Goal: Information Seeking & Learning: Learn about a topic

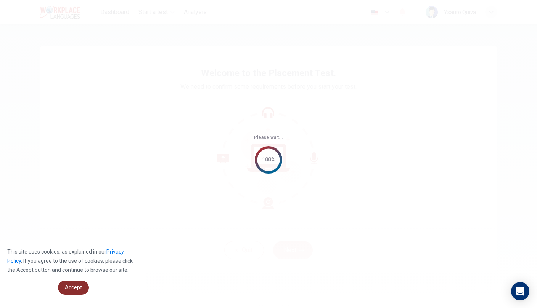
click at [74, 294] on link "Accept" at bounding box center [73, 288] width 31 height 14
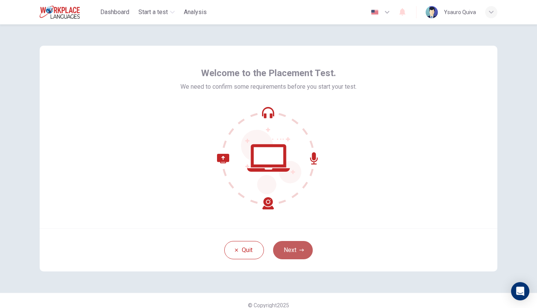
click at [287, 256] on button "Next" at bounding box center [293, 250] width 40 height 18
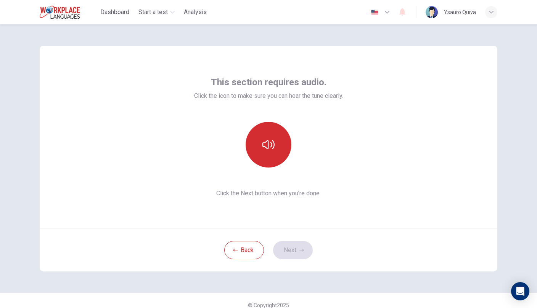
click at [276, 145] on button "button" at bounding box center [268, 145] width 46 height 46
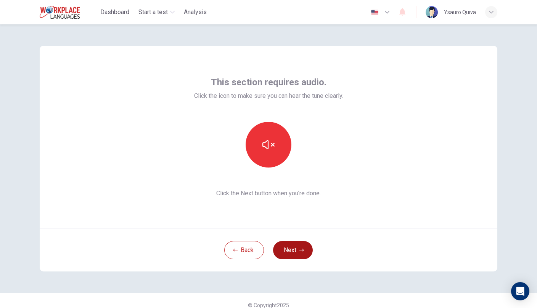
click at [296, 256] on button "Next" at bounding box center [293, 250] width 40 height 18
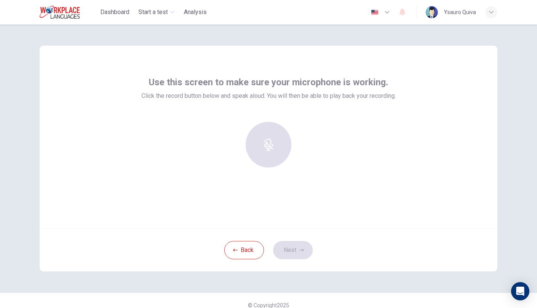
click at [270, 145] on icon "button" at bounding box center [268, 145] width 12 height 12
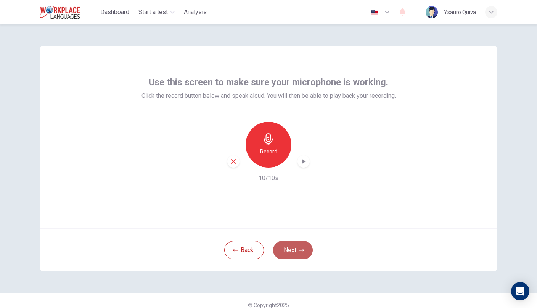
click at [301, 250] on icon "button" at bounding box center [301, 250] width 5 height 5
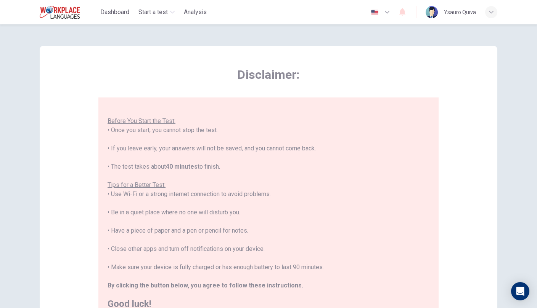
scroll to position [8, 0]
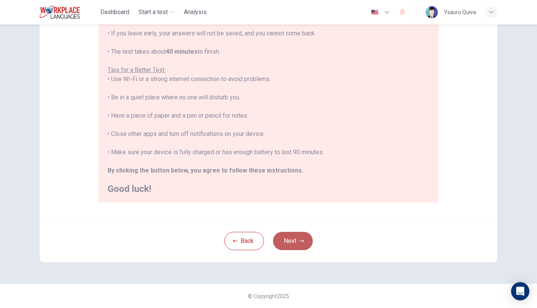
click at [287, 247] on button "Next" at bounding box center [293, 241] width 40 height 18
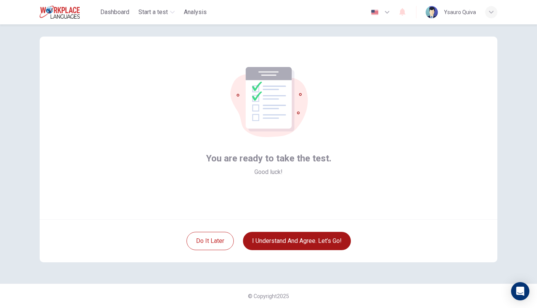
click at [287, 247] on button "I understand and agree. Let’s go!" at bounding box center [297, 241] width 108 height 18
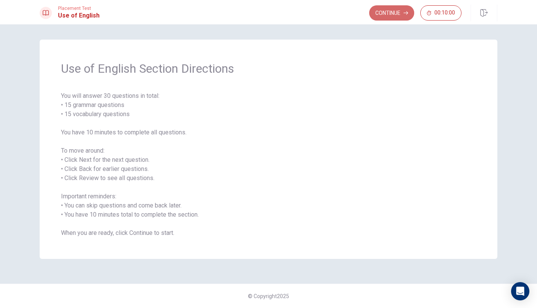
click at [384, 18] on button "Continue" at bounding box center [391, 12] width 45 height 15
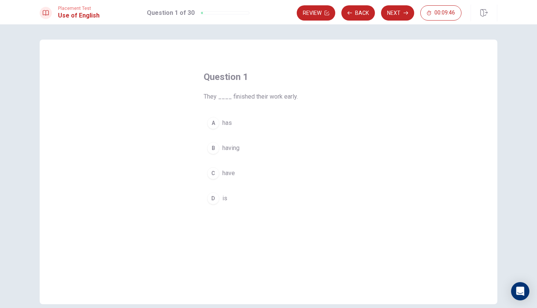
click at [214, 121] on div "A" at bounding box center [213, 123] width 12 height 12
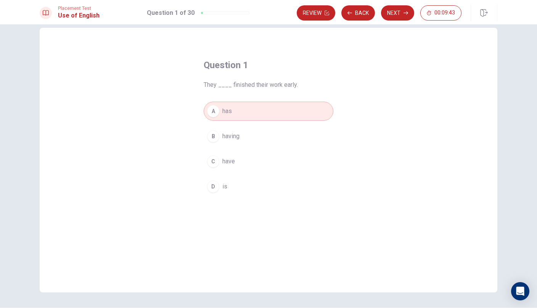
scroll to position [13, 0]
click at [407, 14] on icon "button" at bounding box center [405, 12] width 5 height 3
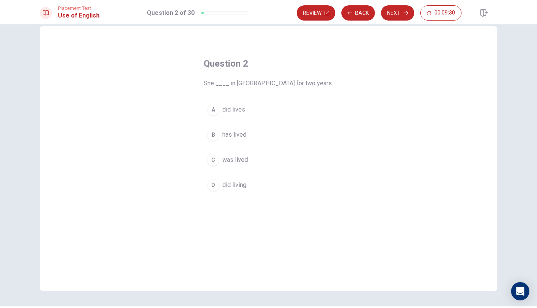
click at [234, 161] on span "was lived" at bounding box center [235, 160] width 26 height 9
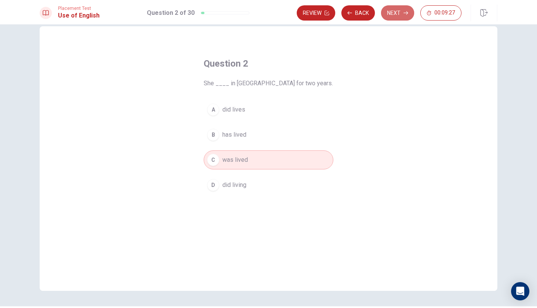
click at [397, 15] on button "Next" at bounding box center [397, 12] width 33 height 15
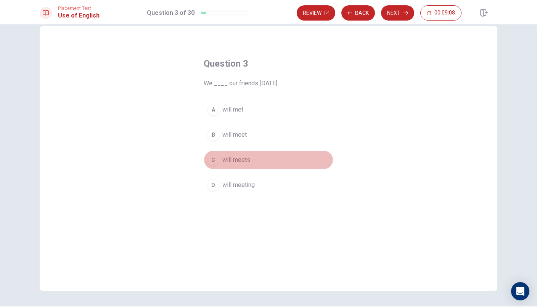
click at [213, 160] on div "C" at bounding box center [213, 160] width 12 height 12
click at [397, 11] on button "Next" at bounding box center [397, 12] width 33 height 15
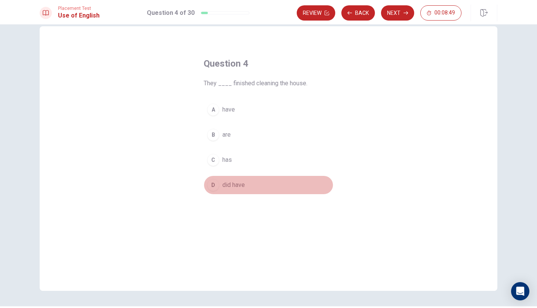
click at [215, 187] on div "D" at bounding box center [213, 185] width 12 height 12
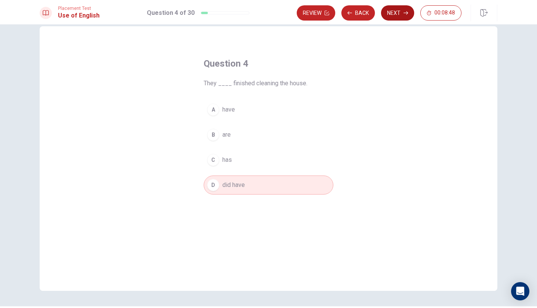
click at [404, 10] on button "Next" at bounding box center [397, 12] width 33 height 15
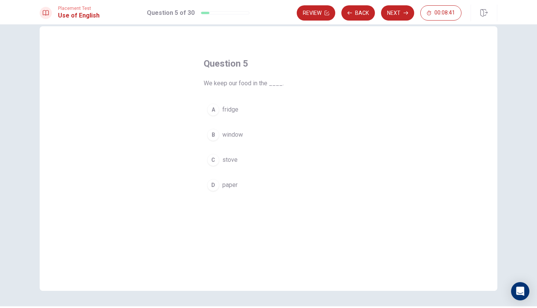
click at [217, 112] on div "A" at bounding box center [213, 110] width 12 height 12
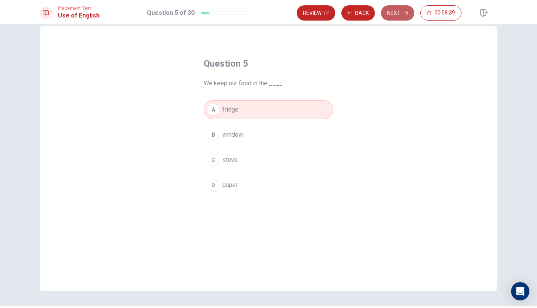
click at [399, 13] on button "Next" at bounding box center [397, 12] width 33 height 15
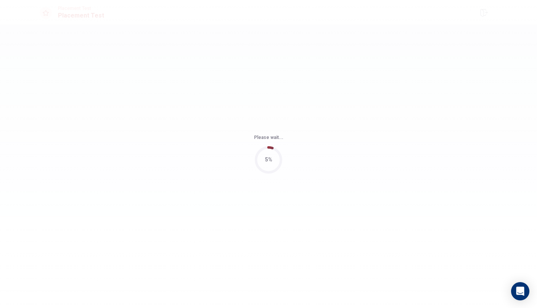
scroll to position [0, 0]
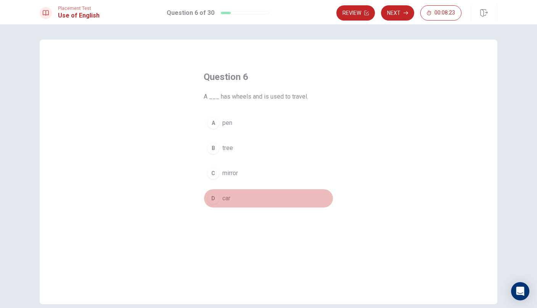
click at [215, 202] on html "This site uses cookies, as explained in our Privacy Policy . If you agree to th…" at bounding box center [268, 154] width 537 height 308
click at [215, 202] on div "D" at bounding box center [213, 199] width 12 height 12
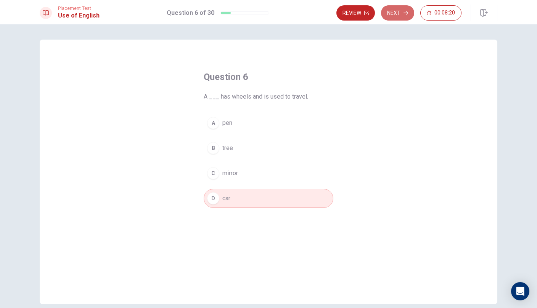
click at [401, 17] on button "Next" at bounding box center [397, 12] width 33 height 15
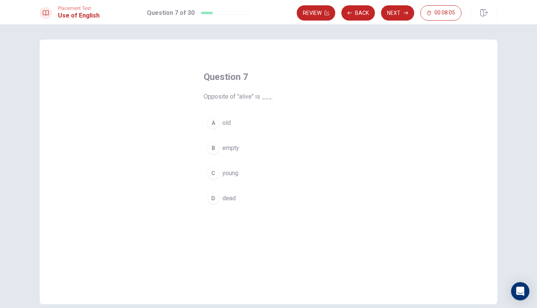
click at [217, 201] on div "D" at bounding box center [213, 199] width 12 height 12
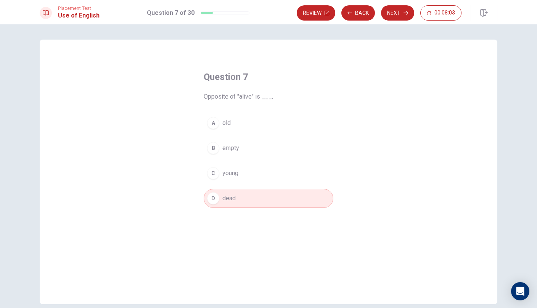
click at [389, 12] on button "Next" at bounding box center [397, 12] width 33 height 15
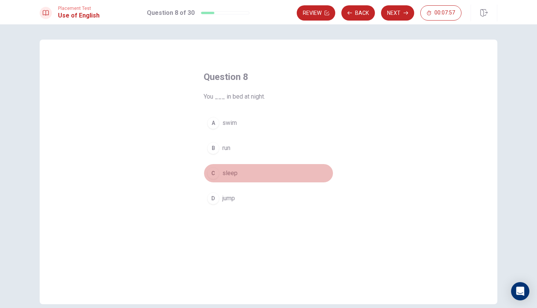
click at [220, 176] on button "C sleep" at bounding box center [269, 173] width 130 height 19
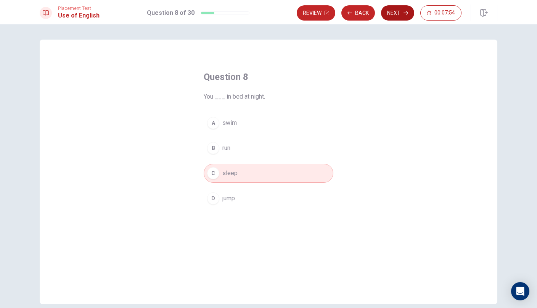
click at [398, 14] on button "Next" at bounding box center [397, 12] width 33 height 15
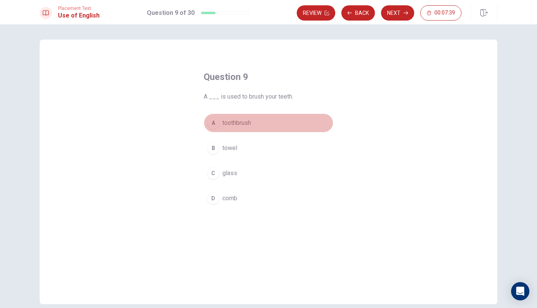
click at [220, 126] on button "A toothbrush" at bounding box center [269, 123] width 130 height 19
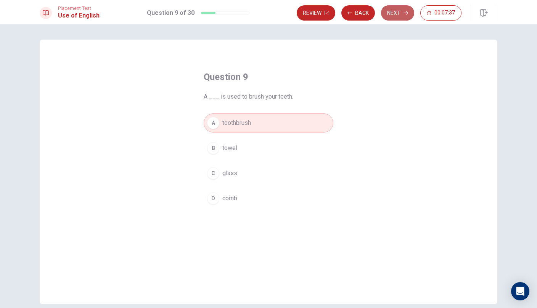
click at [396, 11] on button "Next" at bounding box center [397, 12] width 33 height 15
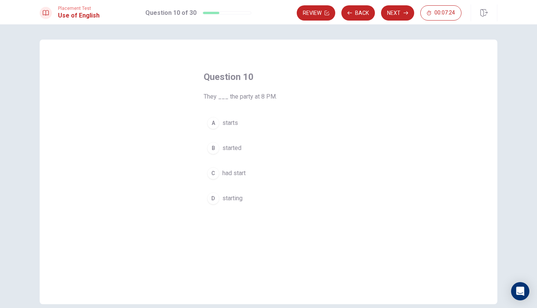
click at [225, 151] on span "started" at bounding box center [231, 148] width 19 height 9
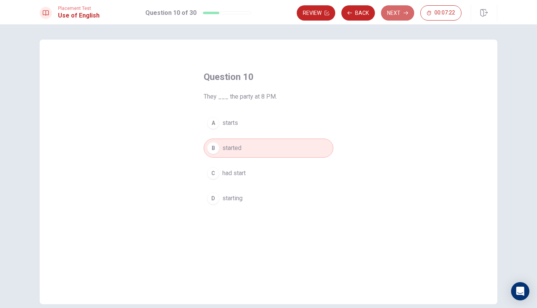
click at [398, 18] on button "Next" at bounding box center [397, 12] width 33 height 15
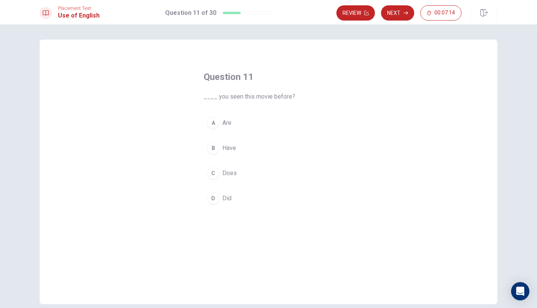
click at [220, 125] on button "A Are" at bounding box center [269, 123] width 130 height 19
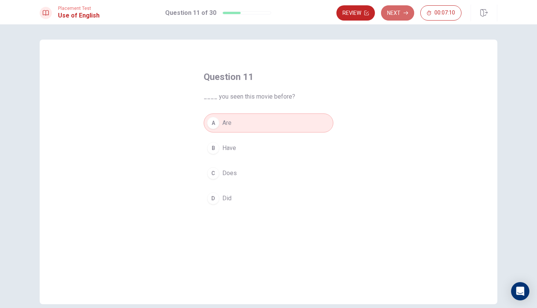
click at [398, 14] on button "Next" at bounding box center [397, 12] width 33 height 15
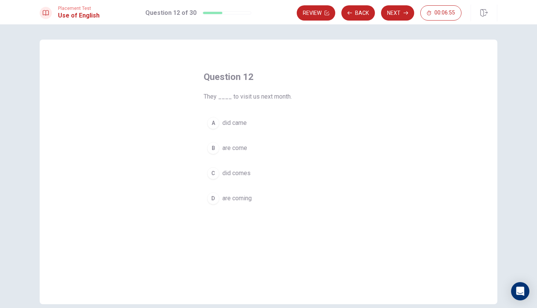
click at [214, 125] on div "A" at bounding box center [213, 123] width 12 height 12
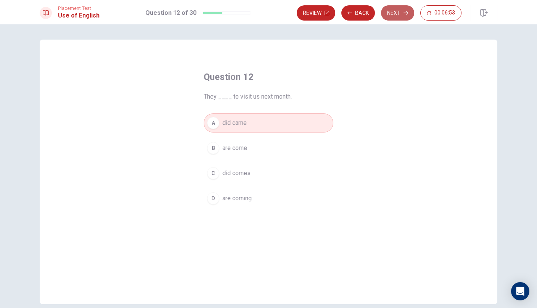
click at [400, 13] on button "Next" at bounding box center [397, 12] width 33 height 15
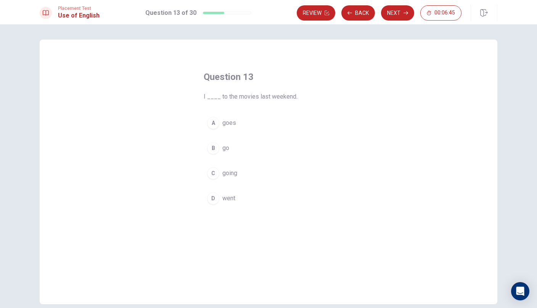
click at [217, 149] on div "B" at bounding box center [213, 148] width 12 height 12
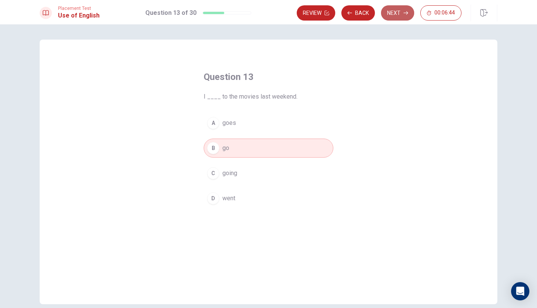
click at [397, 11] on button "Next" at bounding box center [397, 12] width 33 height 15
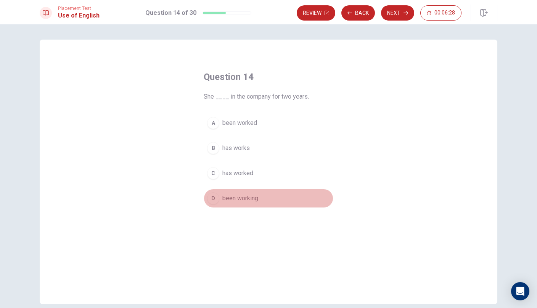
click at [243, 202] on span "been working" at bounding box center [240, 198] width 36 height 9
click at [394, 21] on div "Review Back Next 00:06:24" at bounding box center [397, 13] width 201 height 17
click at [402, 12] on button "Next" at bounding box center [397, 12] width 33 height 15
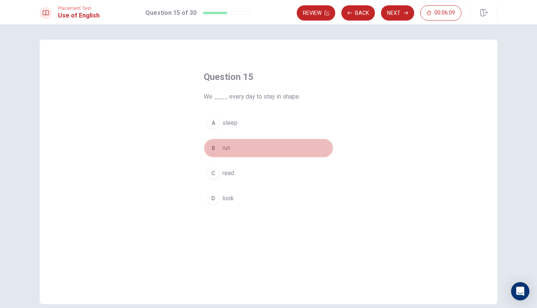
click at [215, 150] on div "B" at bounding box center [213, 148] width 12 height 12
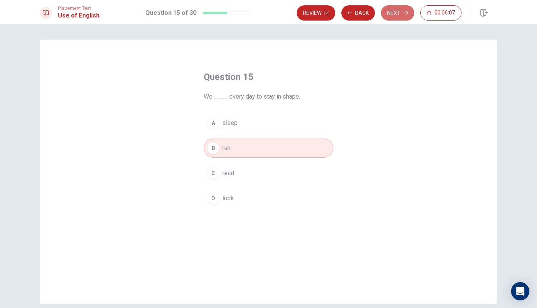
click at [393, 11] on button "Next" at bounding box center [397, 12] width 33 height 15
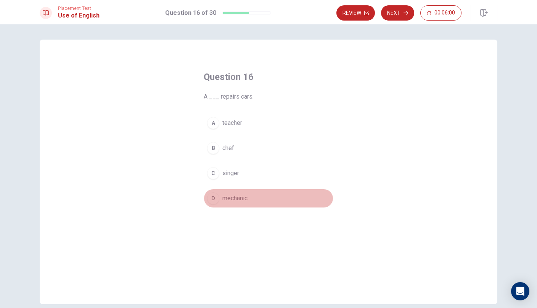
click at [230, 202] on span "mechanic" at bounding box center [234, 198] width 25 height 9
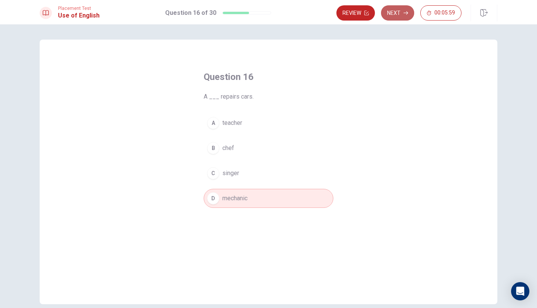
click at [398, 13] on button "Next" at bounding box center [397, 12] width 33 height 15
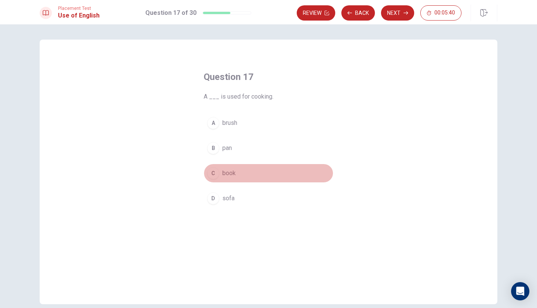
click at [218, 175] on div "C" at bounding box center [213, 173] width 12 height 12
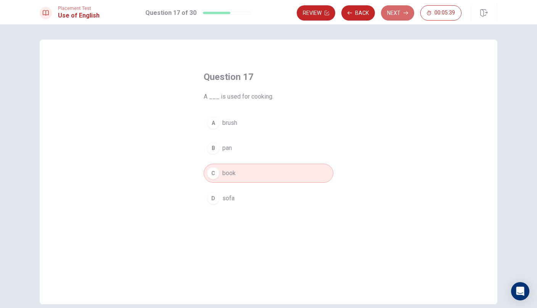
click at [393, 14] on button "Next" at bounding box center [397, 12] width 33 height 15
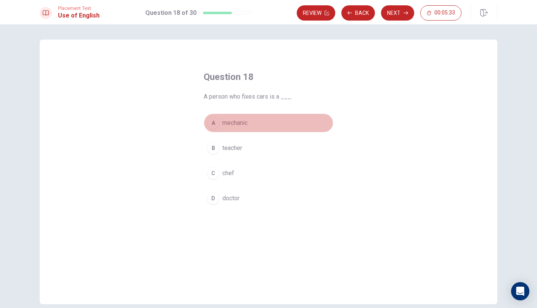
click at [240, 123] on span "mechanic" at bounding box center [234, 123] width 25 height 9
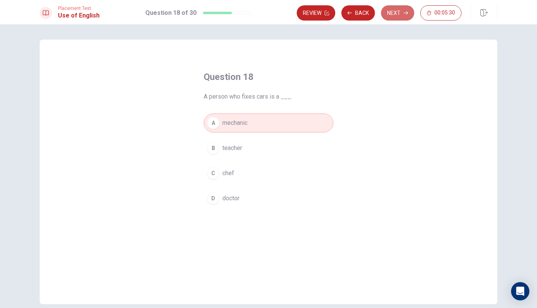
click at [399, 13] on button "Next" at bounding box center [397, 12] width 33 height 15
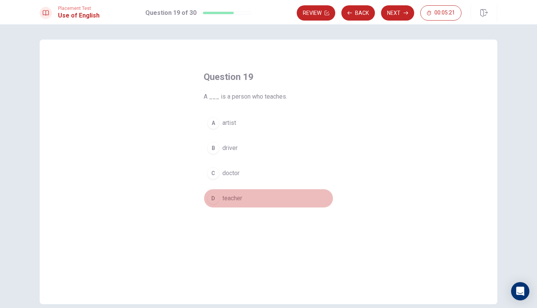
click at [223, 204] on button "D teacher" at bounding box center [269, 198] width 130 height 19
click at [218, 180] on button "C doctor" at bounding box center [269, 173] width 130 height 19
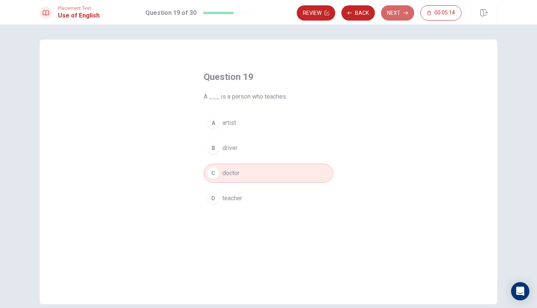
click at [402, 16] on button "Next" at bounding box center [397, 12] width 33 height 15
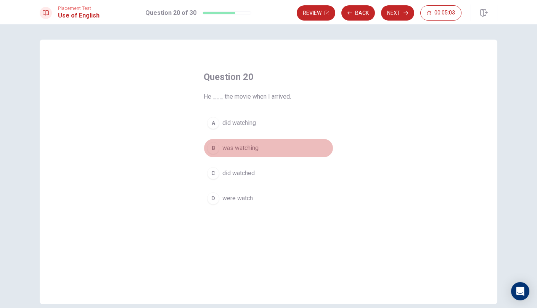
click at [252, 150] on span "was watching" at bounding box center [240, 148] width 36 height 9
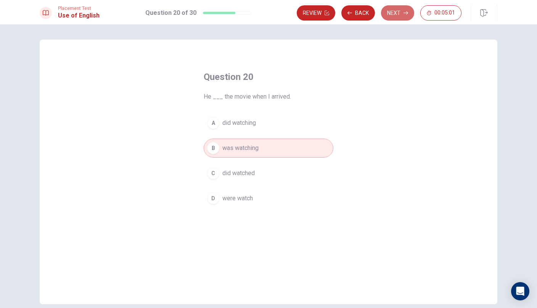
click at [391, 16] on button "Next" at bounding box center [397, 12] width 33 height 15
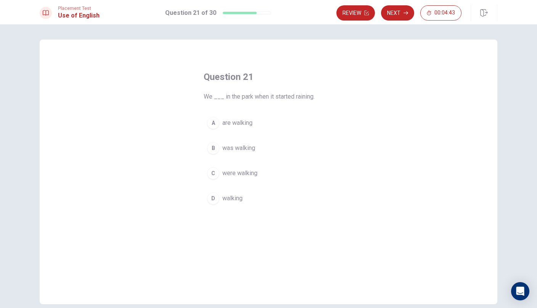
click at [215, 201] on div "D" at bounding box center [213, 199] width 12 height 12
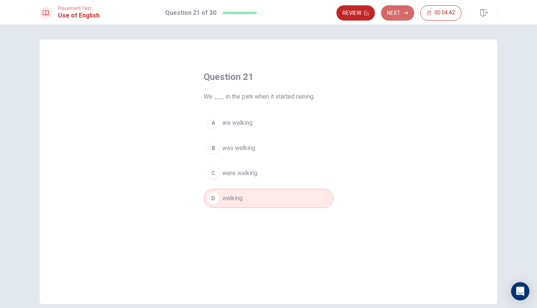
click at [391, 15] on button "Next" at bounding box center [397, 12] width 33 height 15
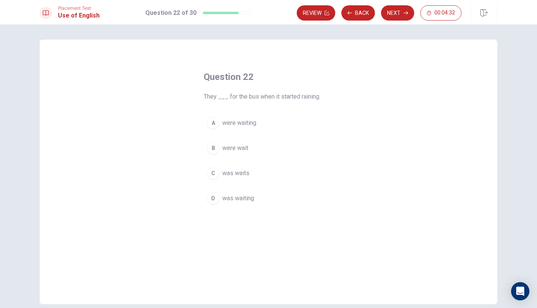
click at [238, 151] on span "were wait" at bounding box center [235, 148] width 26 height 9
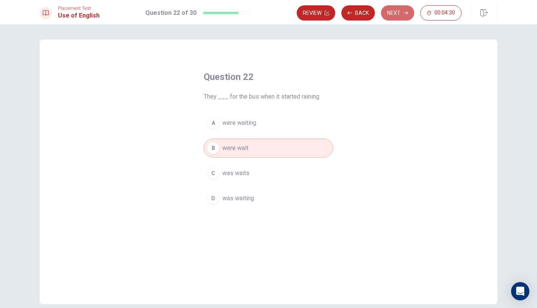
click at [396, 16] on button "Next" at bounding box center [397, 12] width 33 height 15
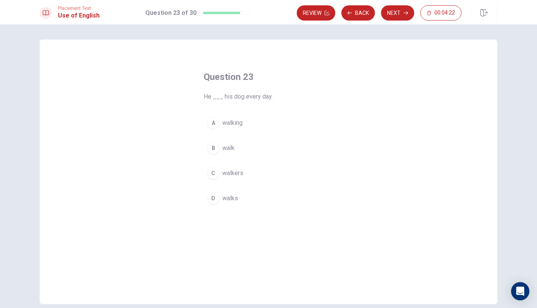
click at [224, 148] on span "walk" at bounding box center [228, 148] width 12 height 9
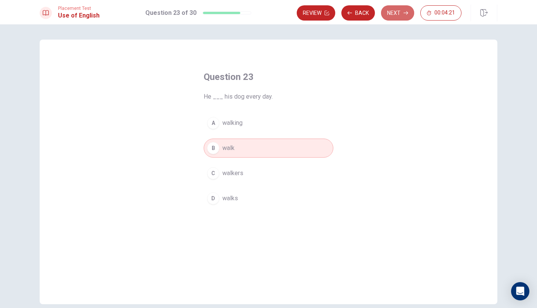
click at [403, 13] on button "Next" at bounding box center [397, 12] width 33 height 15
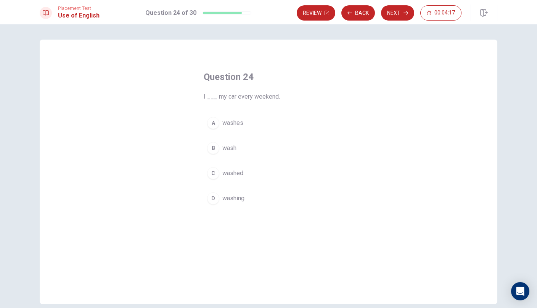
click at [224, 153] on button "B wash" at bounding box center [269, 148] width 130 height 19
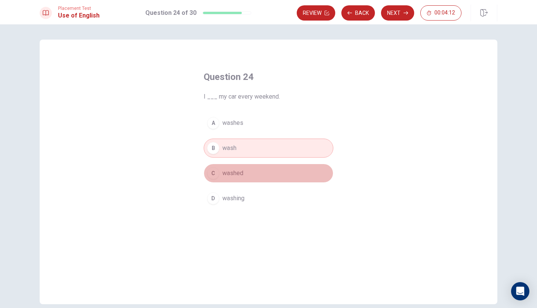
click at [231, 175] on span "washed" at bounding box center [232, 173] width 21 height 9
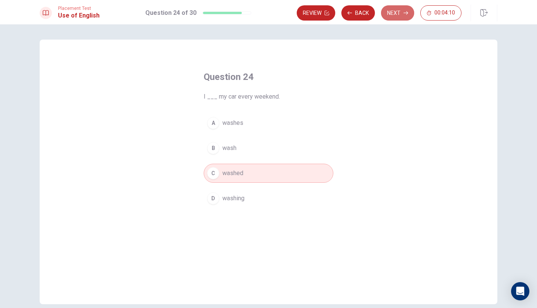
click at [392, 14] on button "Next" at bounding box center [397, 12] width 33 height 15
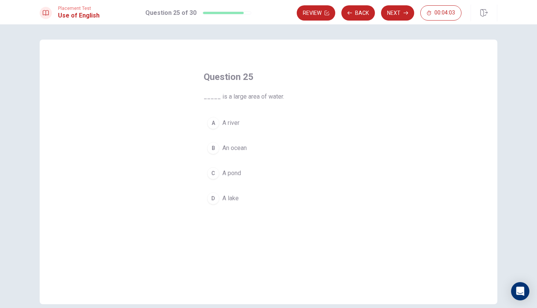
click at [231, 149] on span "An ocean" at bounding box center [234, 148] width 24 height 9
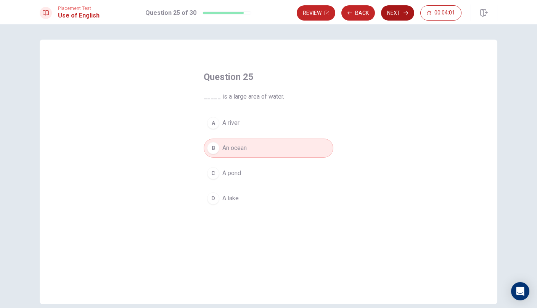
click at [393, 17] on button "Next" at bounding box center [397, 12] width 33 height 15
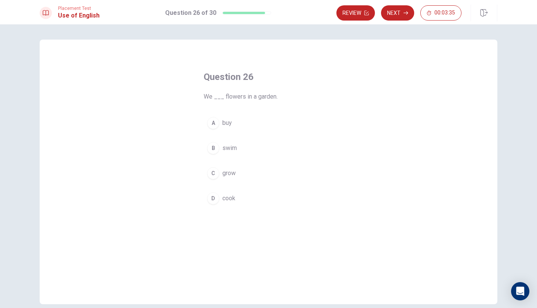
click at [222, 124] on span "buy" at bounding box center [227, 123] width 10 height 9
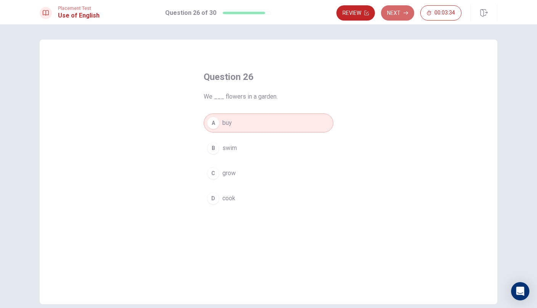
click at [396, 18] on button "Next" at bounding box center [397, 12] width 33 height 15
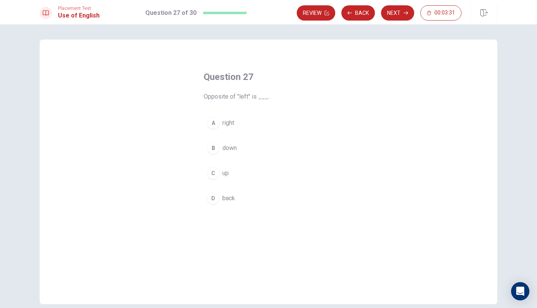
click at [212, 128] on div "A" at bounding box center [213, 123] width 12 height 12
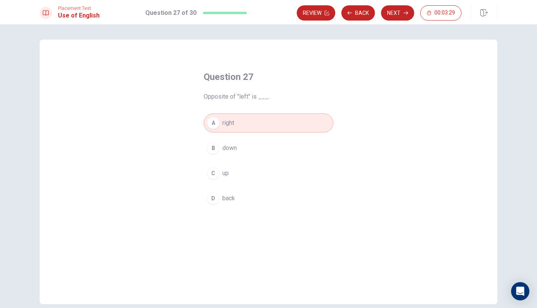
click at [398, 18] on button "Next" at bounding box center [397, 12] width 33 height 15
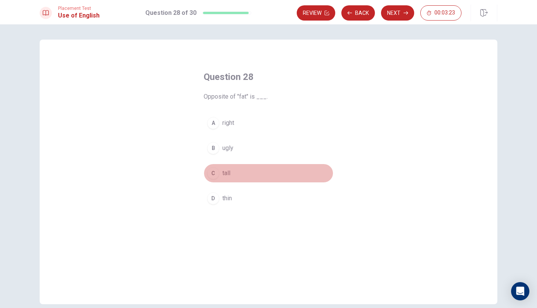
click at [216, 174] on div "C" at bounding box center [213, 173] width 12 height 12
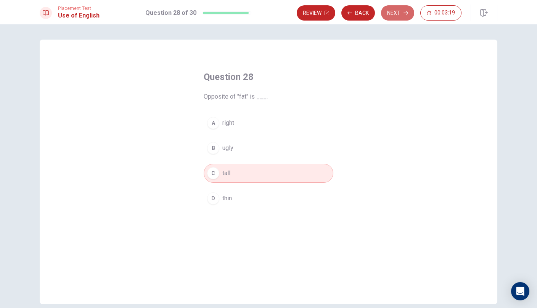
click at [391, 14] on button "Next" at bounding box center [397, 12] width 33 height 15
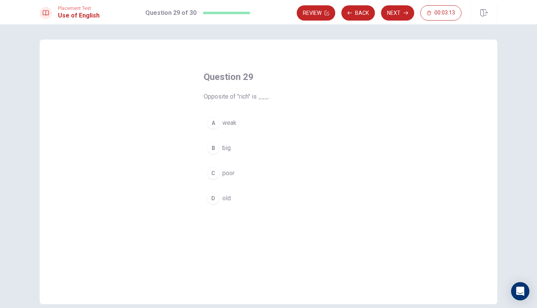
click at [217, 128] on button "A weak" at bounding box center [269, 123] width 130 height 19
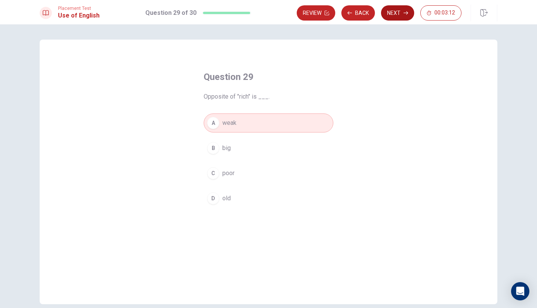
click at [393, 14] on button "Next" at bounding box center [397, 12] width 33 height 15
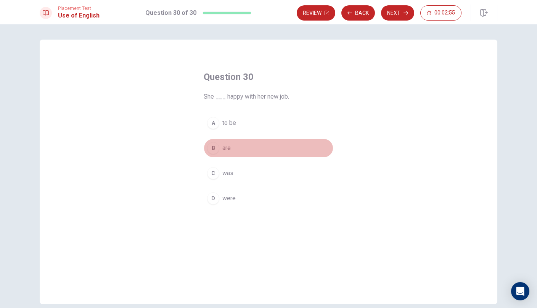
click at [225, 149] on span "are" at bounding box center [226, 148] width 8 height 9
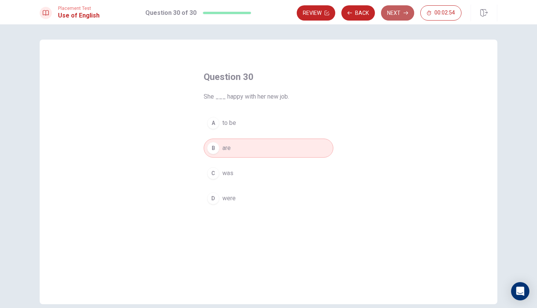
click at [392, 11] on button "Next" at bounding box center [397, 12] width 33 height 15
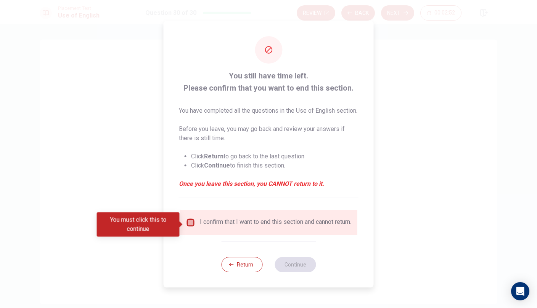
click at [187, 227] on input "You must click this to continue" at bounding box center [190, 222] width 9 height 9
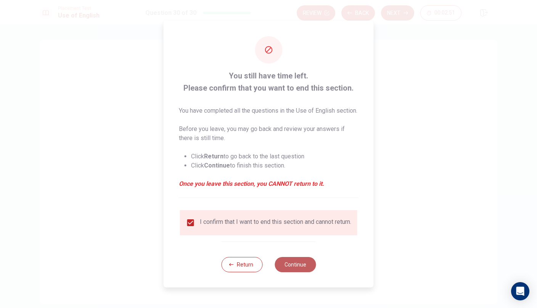
click at [302, 273] on button "Continue" at bounding box center [294, 264] width 41 height 15
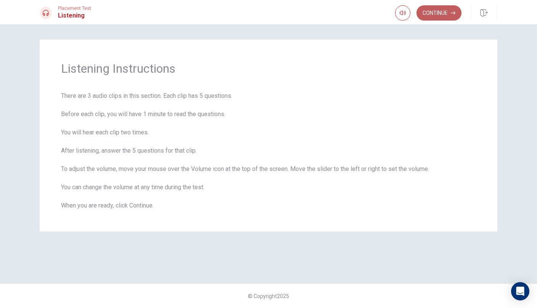
click at [433, 15] on button "Continue" at bounding box center [438, 12] width 45 height 15
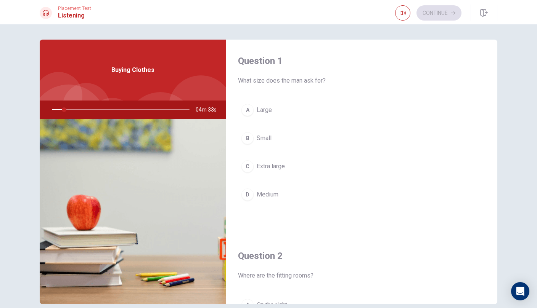
click at [247, 163] on div "C" at bounding box center [247, 166] width 12 height 12
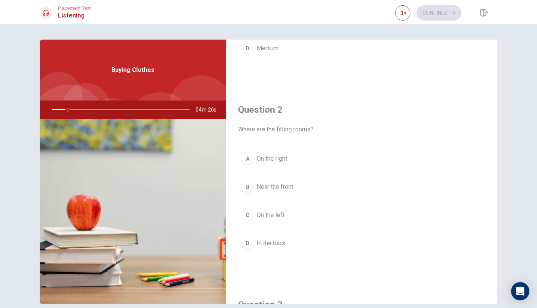
scroll to position [147, 0]
click at [249, 158] on div "A" at bounding box center [247, 158] width 12 height 12
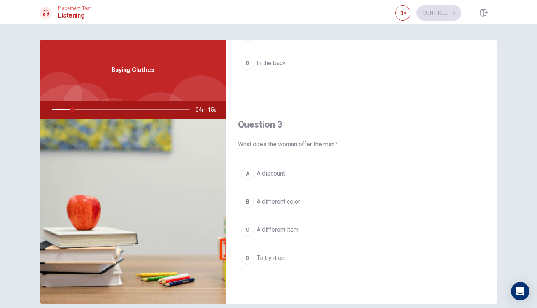
scroll to position [329, 0]
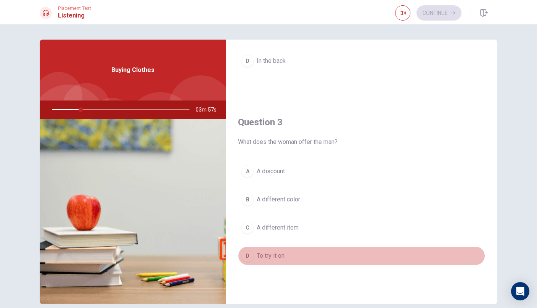
click at [268, 260] on span "To try it on" at bounding box center [271, 256] width 28 height 9
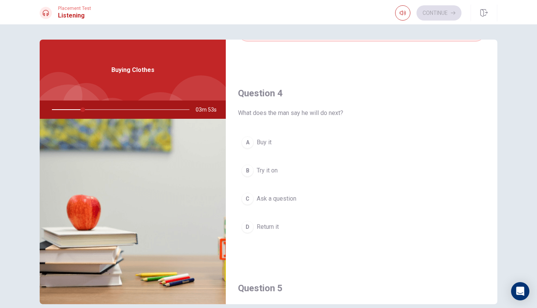
scroll to position [555, 0]
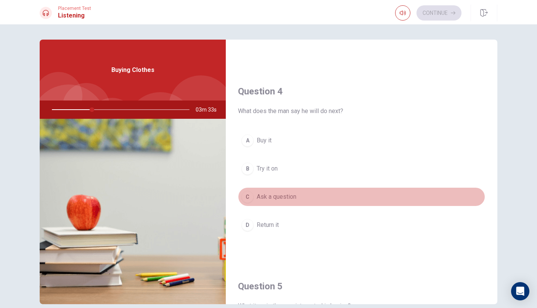
click at [276, 201] on span "Ask a question" at bounding box center [277, 197] width 40 height 9
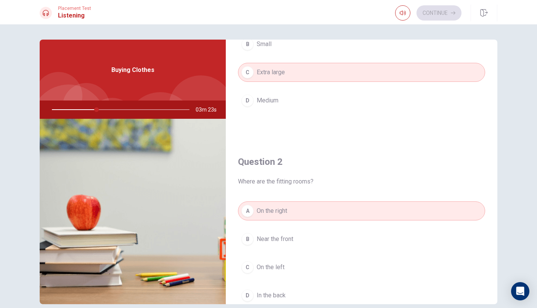
scroll to position [48, 0]
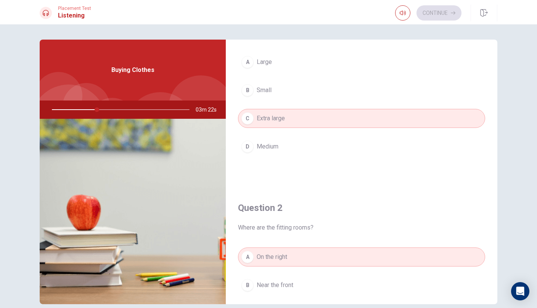
click at [274, 149] on span "Medium" at bounding box center [268, 146] width 22 height 9
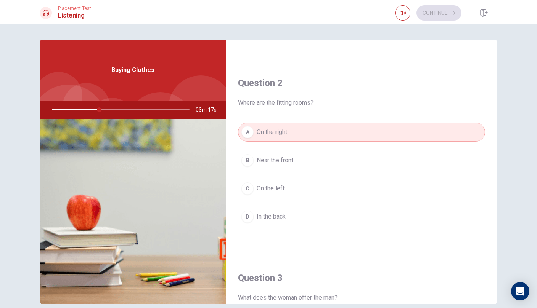
scroll to position [173, 0]
drag, startPoint x: 99, startPoint y: 111, endPoint x: 89, endPoint y: 110, distance: 9.6
click at [89, 110] on div at bounding box center [119, 110] width 153 height 18
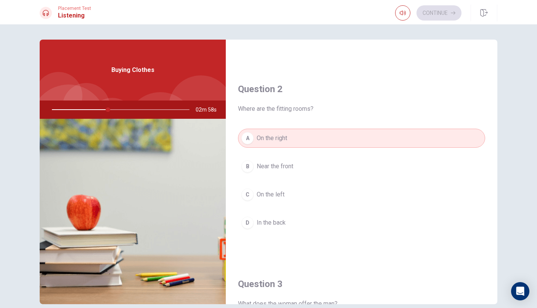
scroll to position [167, 0]
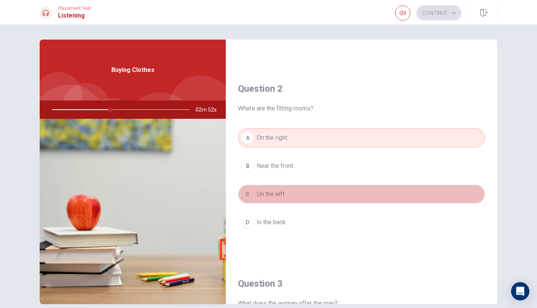
click at [281, 193] on span "On the left" at bounding box center [271, 194] width 28 height 9
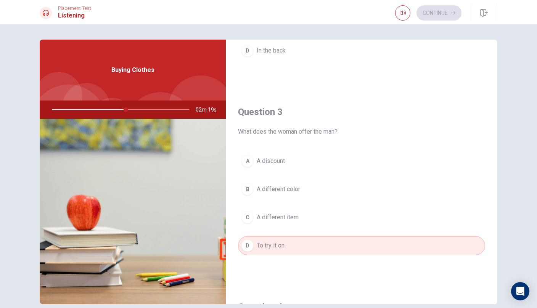
scroll to position [342, 0]
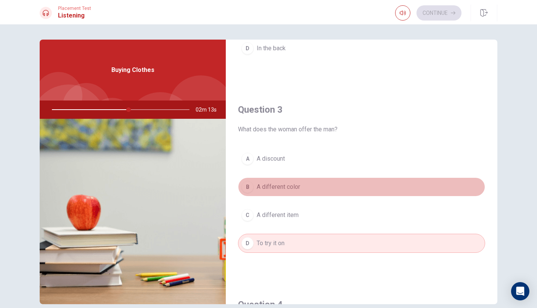
click at [281, 192] on button "B A different color" at bounding box center [361, 187] width 247 height 19
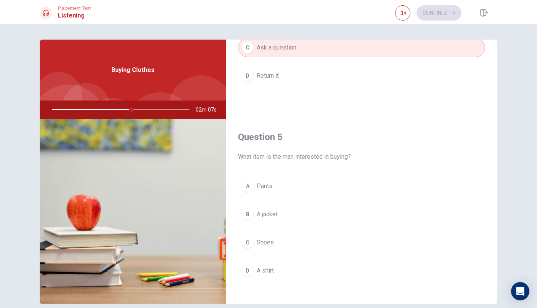
scroll to position [705, 0]
click at [265, 274] on span "A shirt" at bounding box center [265, 270] width 17 height 9
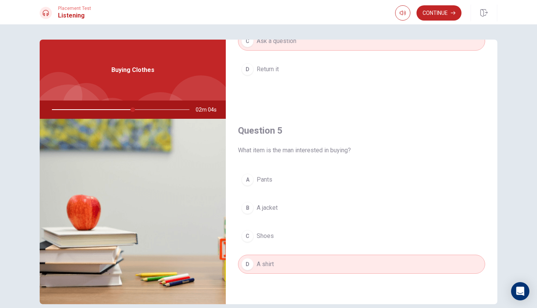
scroll to position [711, 0]
click at [456, 16] on button "Continue" at bounding box center [438, 12] width 45 height 15
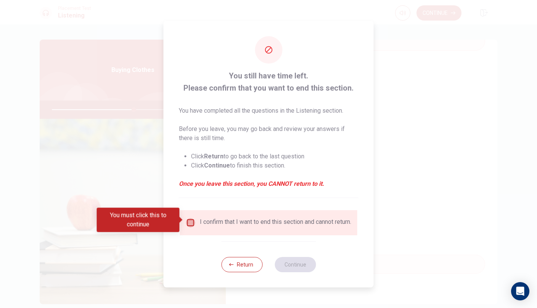
click at [186, 218] on input "You must click this to continue" at bounding box center [190, 222] width 9 height 9
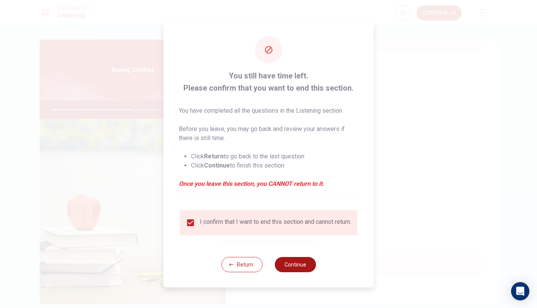
click at [298, 269] on button "Continue" at bounding box center [294, 264] width 41 height 15
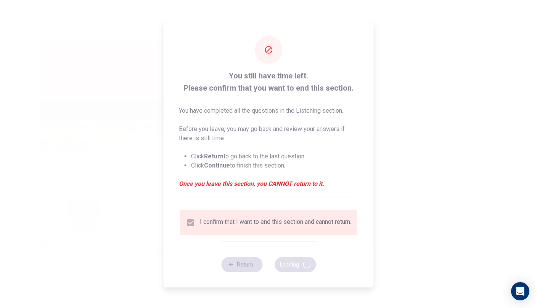
type input "61"
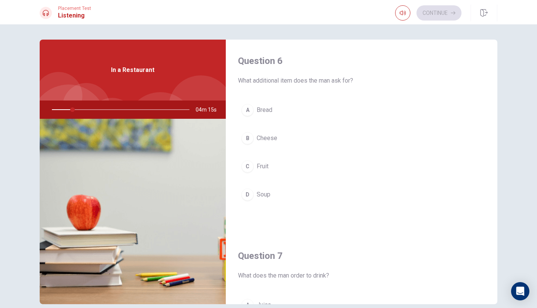
scroll to position [0, 0]
click at [323, 183] on div "A Bread B Cheese C Fruit D Soup" at bounding box center [361, 160] width 247 height 119
click at [265, 198] on span "Soup" at bounding box center [264, 194] width 14 height 9
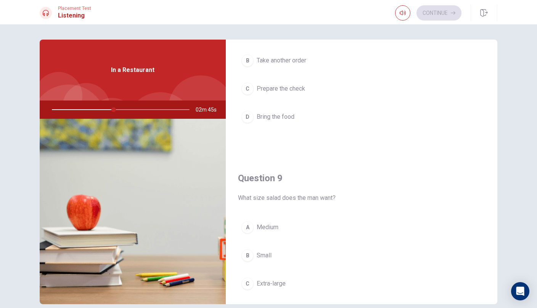
scroll to position [471, 0]
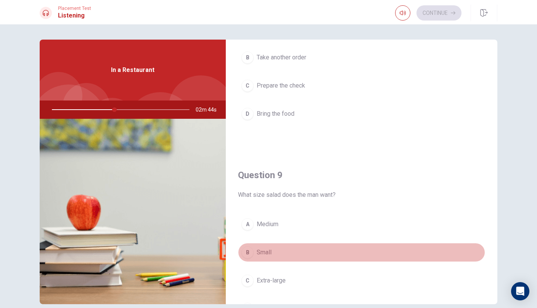
click at [255, 256] on button "B Small" at bounding box center [361, 252] width 247 height 19
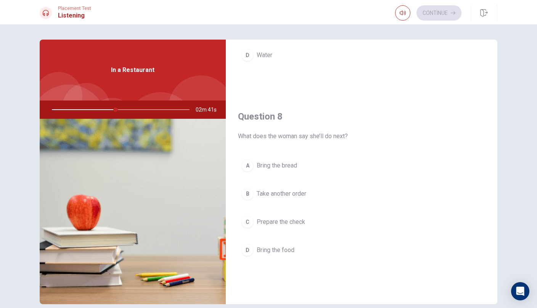
scroll to position [342, 0]
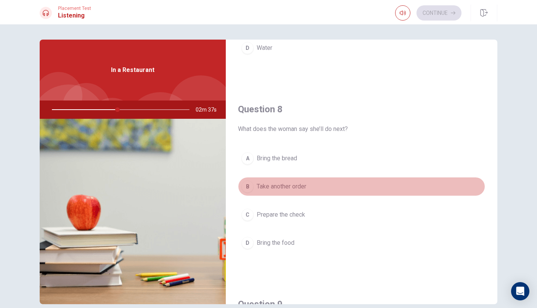
click at [298, 188] on span "Take another order" at bounding box center [282, 186] width 50 height 9
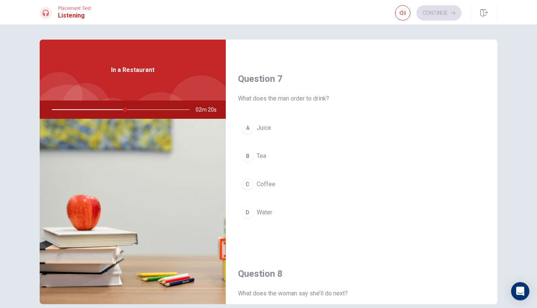
scroll to position [184, 0]
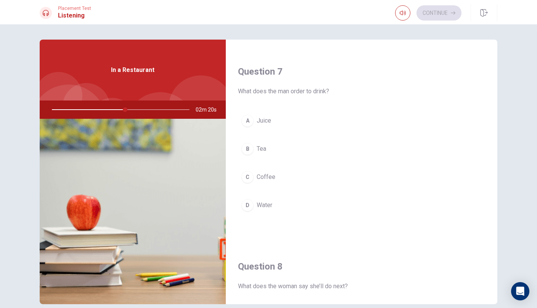
click at [267, 178] on span "Coffee" at bounding box center [266, 177] width 19 height 9
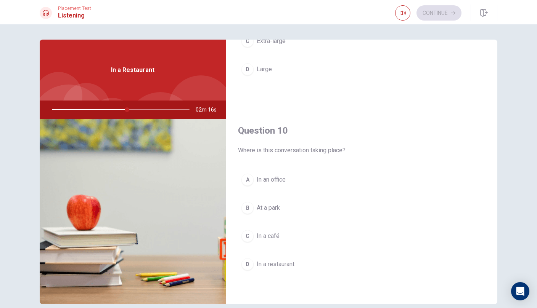
scroll to position [711, 0]
click at [274, 268] on span "In a restaurant" at bounding box center [276, 264] width 38 height 9
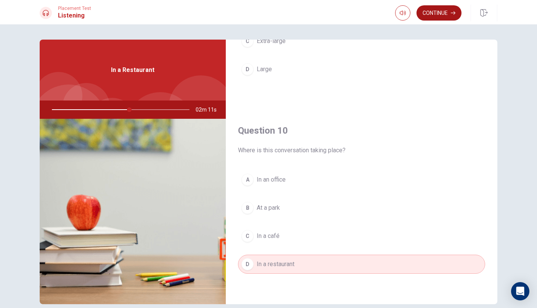
click at [432, 13] on button "Continue" at bounding box center [438, 12] width 45 height 15
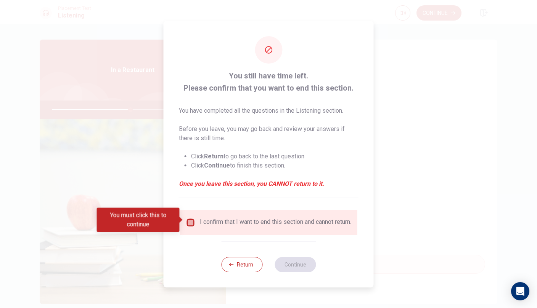
click at [188, 223] on input "You must click this to continue" at bounding box center [190, 222] width 9 height 9
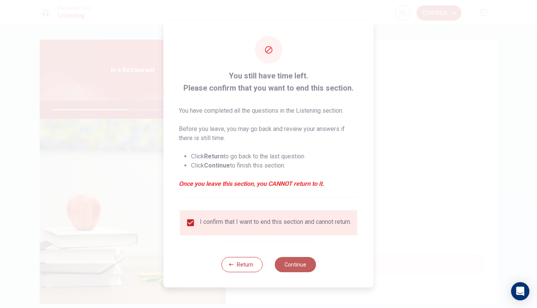
click at [299, 270] on button "Continue" at bounding box center [294, 264] width 41 height 15
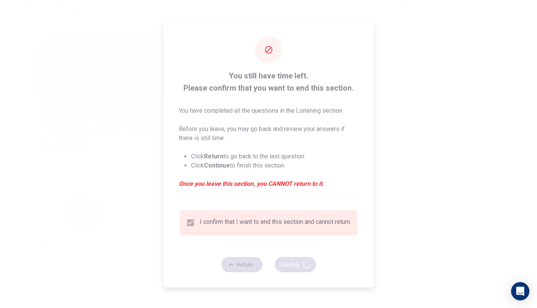
type input "58"
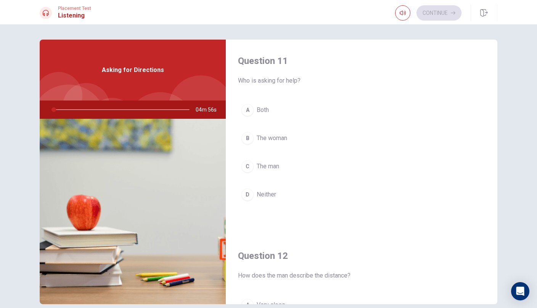
click at [166, 85] on div "Asking for Directions" at bounding box center [133, 70] width 186 height 61
click at [270, 167] on span "The man" at bounding box center [268, 166] width 22 height 9
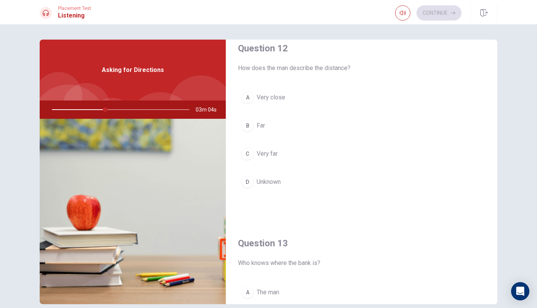
scroll to position [212, 0]
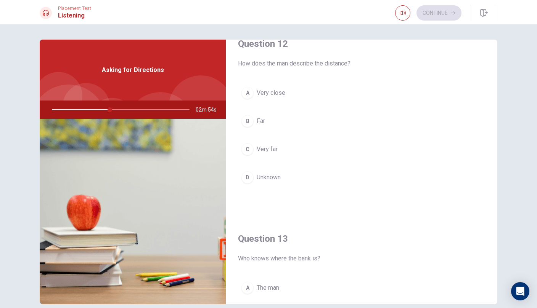
click at [265, 180] on span "Unknown" at bounding box center [269, 177] width 24 height 9
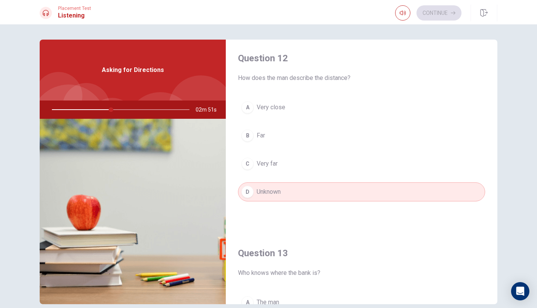
scroll to position [201, 0]
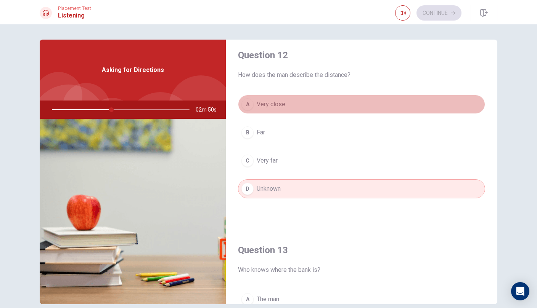
click at [278, 101] on span "Very close" at bounding box center [271, 104] width 29 height 9
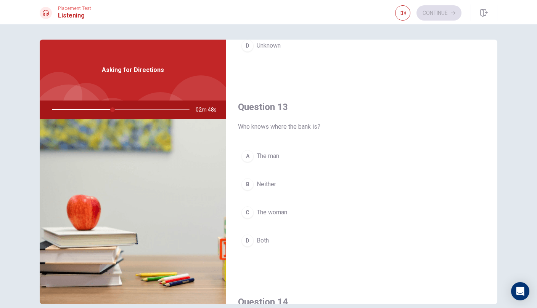
scroll to position [364, 0]
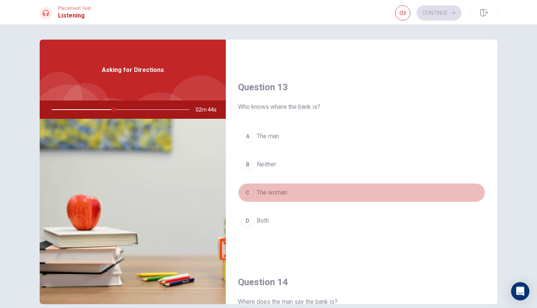
click at [267, 197] on button "C The woman" at bounding box center [361, 192] width 247 height 19
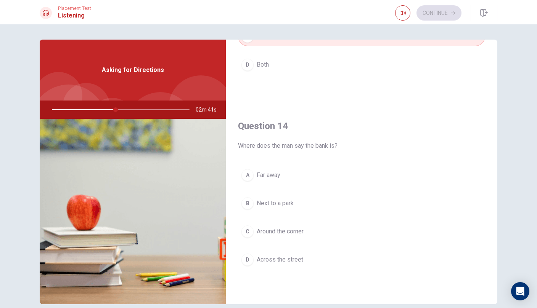
scroll to position [521, 0]
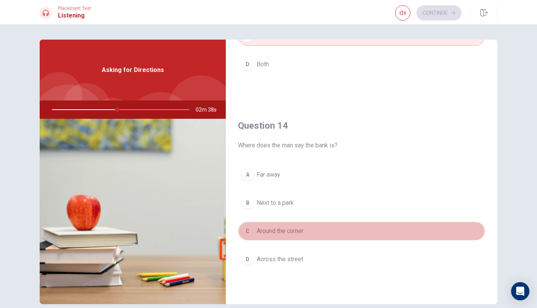
click at [275, 235] on span "Around the corner" at bounding box center [280, 231] width 47 height 9
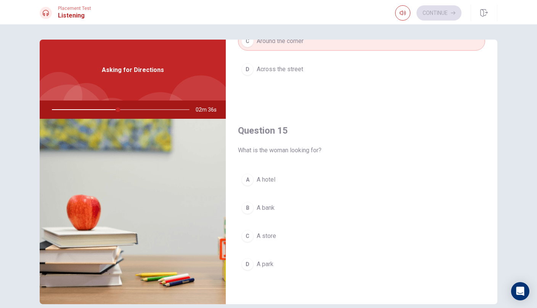
scroll to position [705, 0]
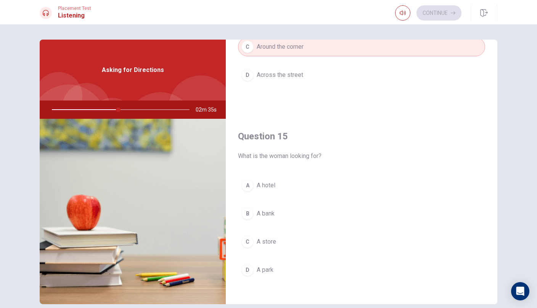
click at [272, 222] on button "B A bank" at bounding box center [361, 213] width 247 height 19
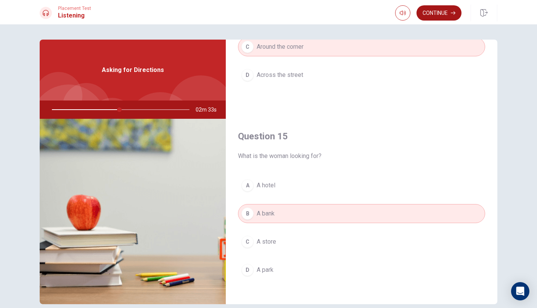
click at [441, 16] on button "Continue" at bounding box center [438, 12] width 45 height 15
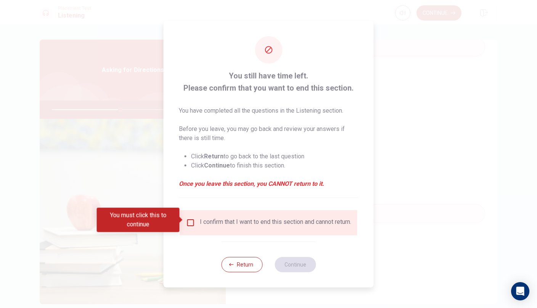
click at [188, 221] on input "You must click this to continue" at bounding box center [190, 222] width 9 height 9
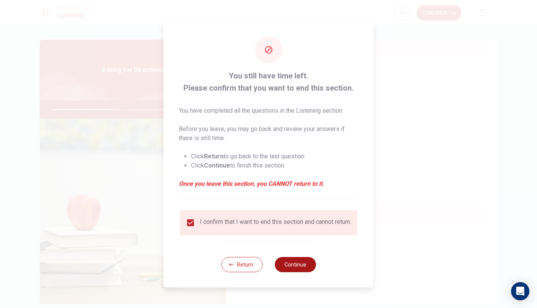
click at [289, 272] on button "Continue" at bounding box center [294, 264] width 41 height 15
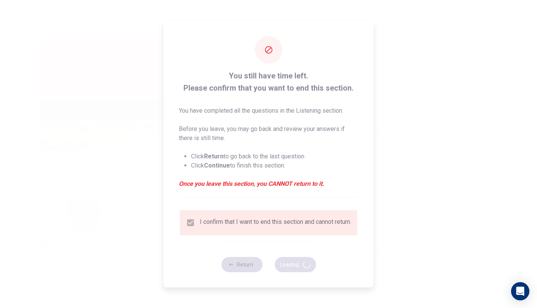
type input "51"
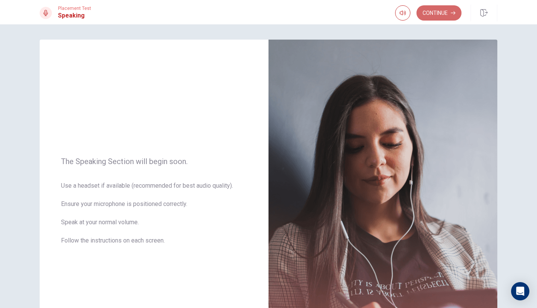
click at [442, 11] on button "Continue" at bounding box center [438, 12] width 45 height 15
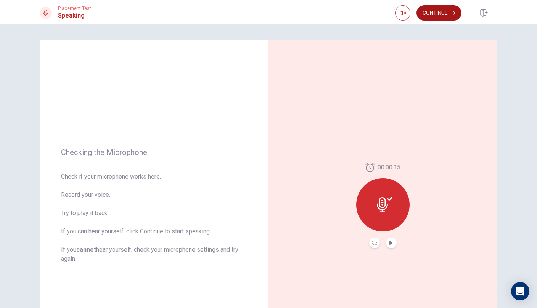
click at [434, 10] on button "Continue" at bounding box center [438, 12] width 45 height 15
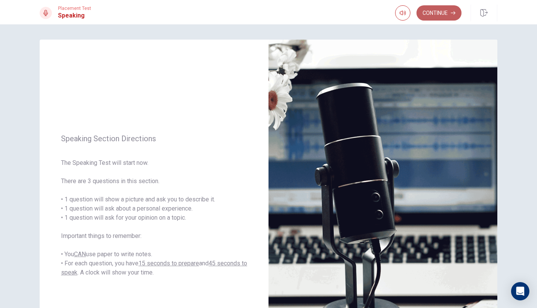
click at [442, 15] on button "Continue" at bounding box center [438, 12] width 45 height 15
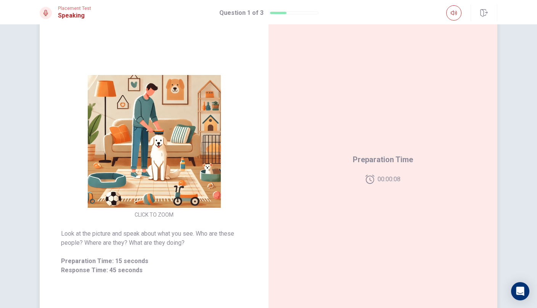
scroll to position [35, 0]
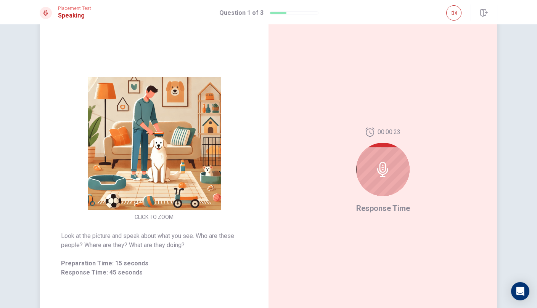
click at [380, 179] on div at bounding box center [382, 169] width 53 height 53
click at [380, 210] on span "Response Time" at bounding box center [383, 208] width 54 height 9
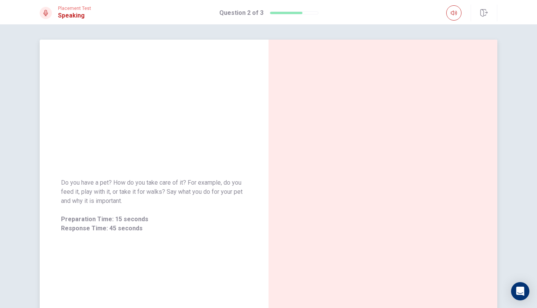
scroll to position [0, 0]
click at [154, 111] on div "Do you have a pet? How do you take care of it? For example, do you feed it, pla…" at bounding box center [154, 206] width 229 height 332
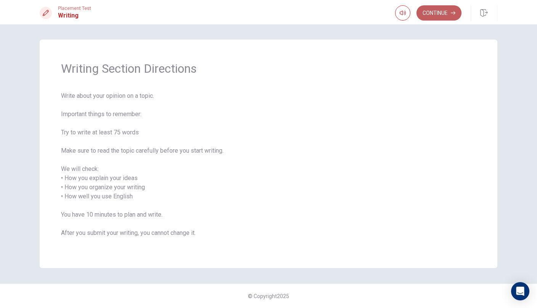
click at [439, 13] on button "Continue" at bounding box center [438, 12] width 45 height 15
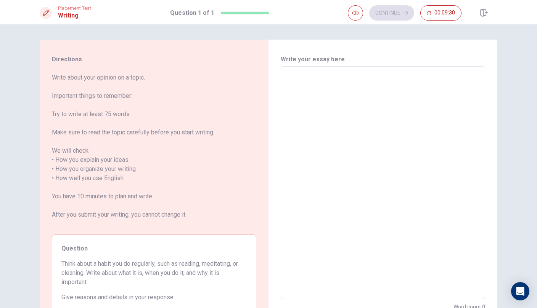
click at [347, 93] on textarea at bounding box center [383, 183] width 194 height 221
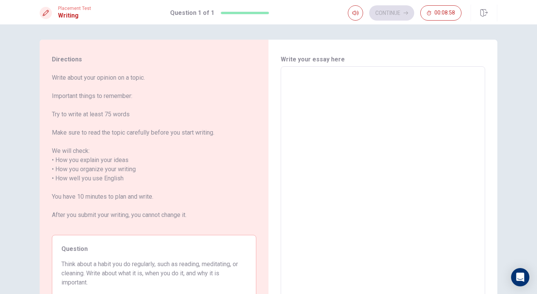
type textarea "A"
type textarea "x"
type textarea "A"
type textarea "x"
type textarea "A d"
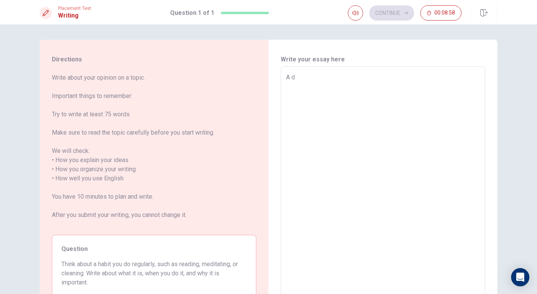
type textarea "x"
type textarea "A do"
type textarea "x"
type textarea "A dog"
type textarea "x"
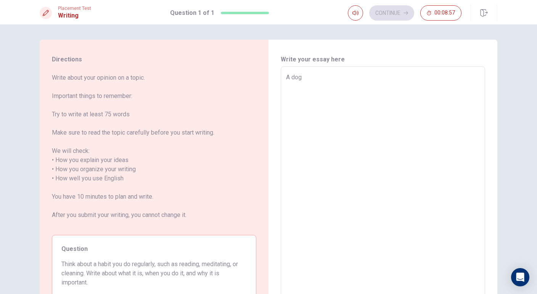
type textarea "A dog"
type textarea "x"
type textarea "A dog a"
type textarea "x"
type textarea "A dog"
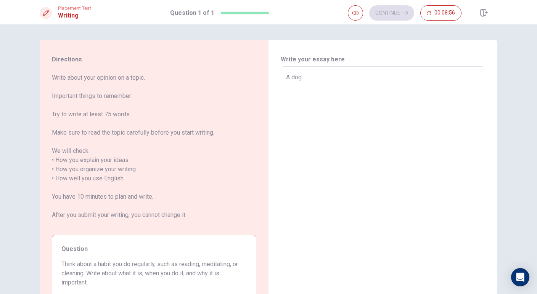
type textarea "x"
type textarea "A dog h"
type textarea "x"
type textarea "A dog ha"
type textarea "x"
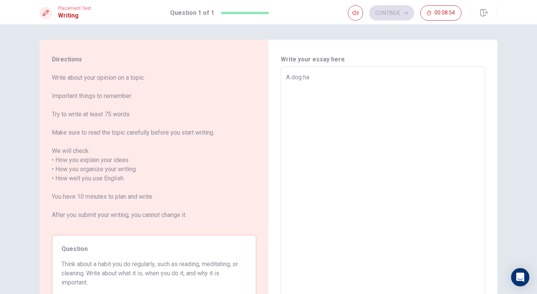
type textarea "A dog has"
type textarea "x"
type textarea "A dog has"
type textarea "x"
type textarea "A dog has"
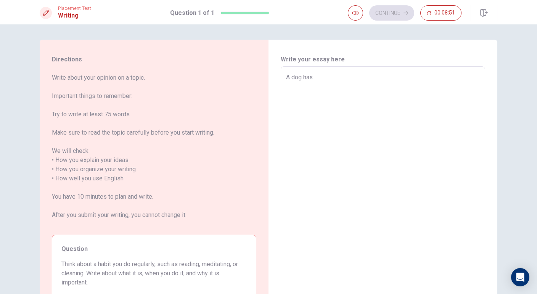
type textarea "x"
type textarea "A dog ha"
type textarea "x"
type textarea "A dog h"
type textarea "x"
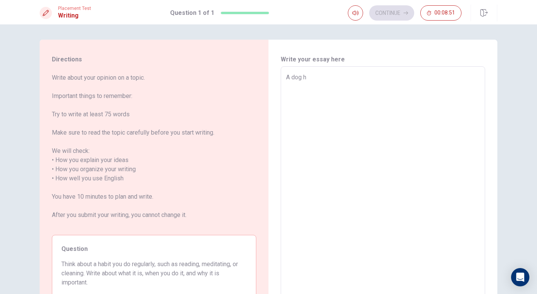
type textarea "A dog"
type textarea "x"
type textarea "A dog"
type textarea "x"
type textarea "A do"
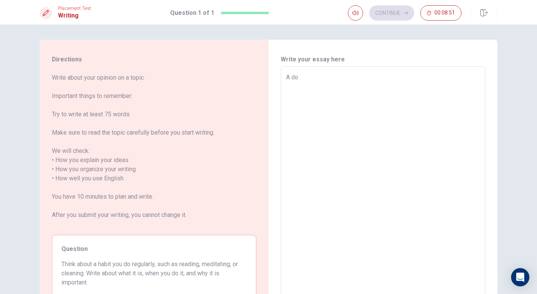
type textarea "x"
type textarea "A d"
type textarea "x"
type textarea "A"
type textarea "x"
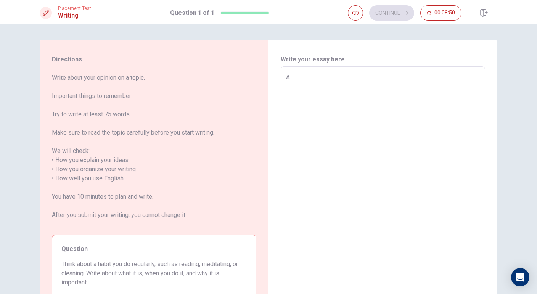
type textarea "A"
type textarea "x"
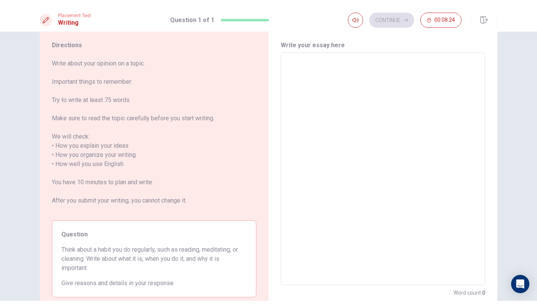
scroll to position [24, 0]
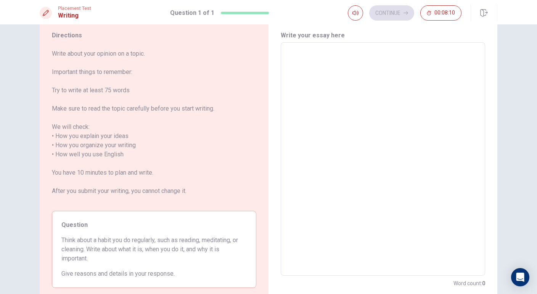
type textarea "T"
type textarea "x"
type textarea "To"
type textarea "x"
type textarea "[PERSON_NAME]"
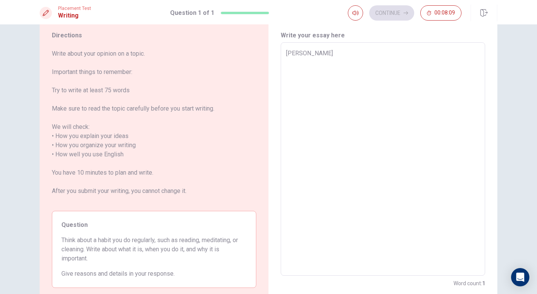
type textarea "x"
type textarea "Toda"
type textarea "x"
type textarea "[DATE]"
type textarea "x"
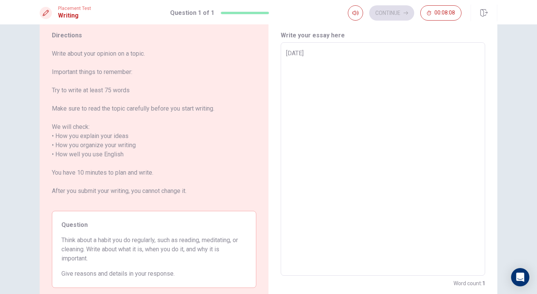
type textarea "[DATE]"
type textarea "x"
type textarea "[DATE] g"
type textarea "x"
type textarea "[DATE] go"
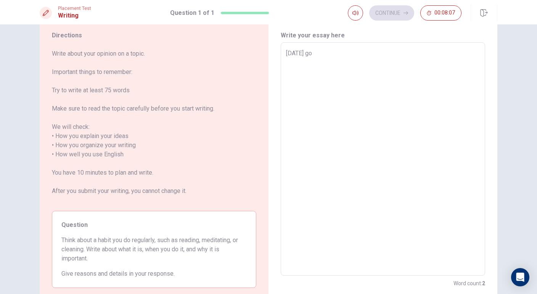
type textarea "x"
type textarea "[DATE] goi"
type textarea "x"
type textarea "[DATE] goin"
type textarea "x"
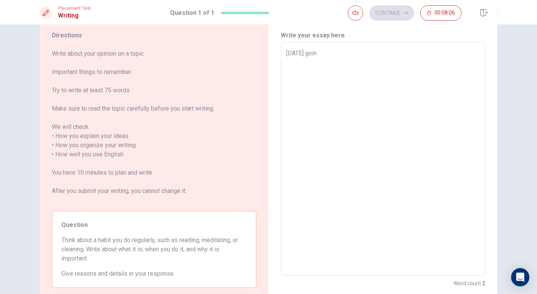
type textarea "[DATE] going"
type textarea "x"
type textarea "[DATE] going"
type textarea "x"
type textarea "[DATE] going a"
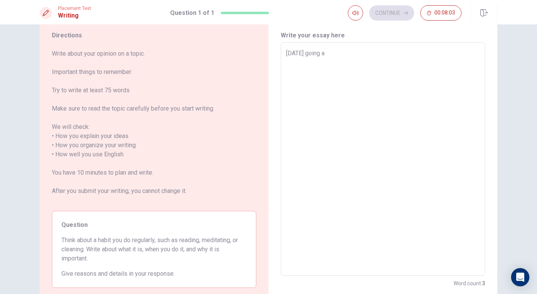
type textarea "x"
type textarea "[DATE] going ar"
type textarea "x"
type textarea "[DATE] going ar"
type textarea "x"
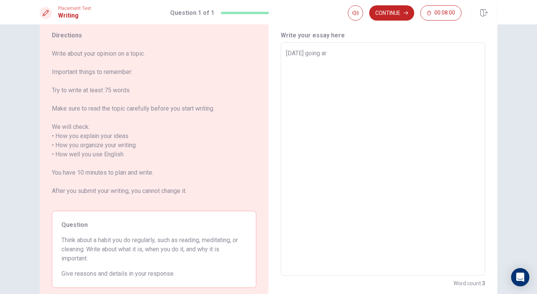
type textarea "[DATE] going ar"
type textarea "x"
type textarea "[DATE] going a"
type textarea "x"
type textarea "[DATE] going"
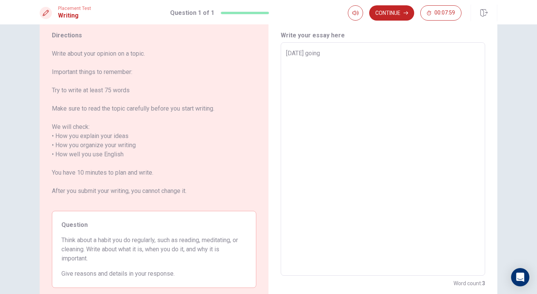
type textarea "x"
type textarea "[DATE] going a"
type textarea "x"
type textarea "[DATE] going at"
type textarea "x"
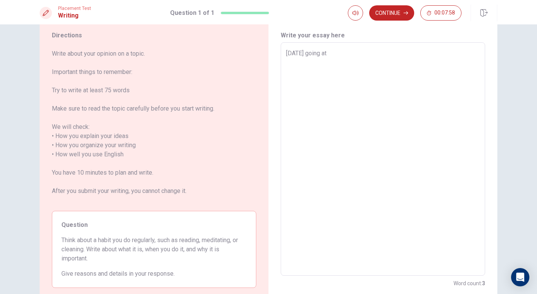
type textarea "[DATE] going at"
type textarea "x"
type textarea "[DATE] going at 5"
type textarea "x"
type textarea "[DATE] going at 5p"
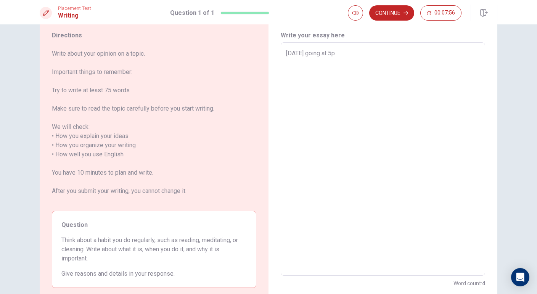
type textarea "x"
type textarea "[DATE] going at 5pm"
type textarea "x"
type textarea "[DATE] going at 5pm"
type textarea "x"
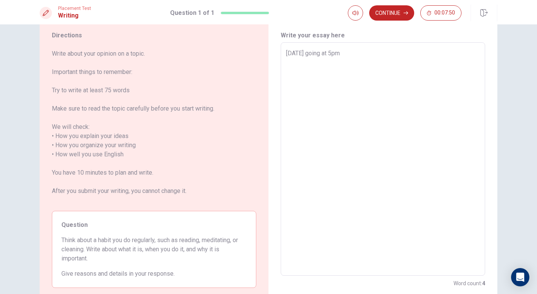
type textarea "[DATE] going at 5pm"
type textarea "x"
type textarea "[DATE] going at 5p"
type textarea "x"
type textarea "[DATE] going at 5"
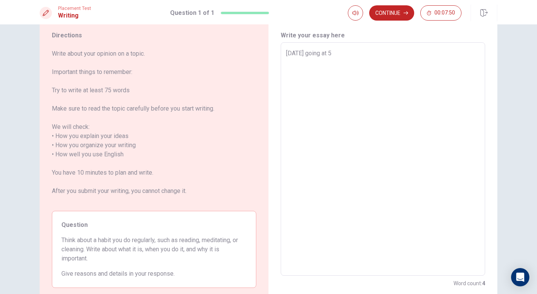
type textarea "x"
type textarea "[DATE] going at"
type textarea "x"
type textarea "[DATE] going at"
type textarea "x"
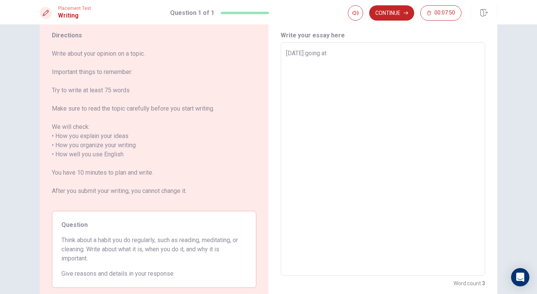
type textarea "[DATE] going a"
type textarea "x"
type textarea "[DATE] going"
type textarea "x"
type textarea "[DATE] going w"
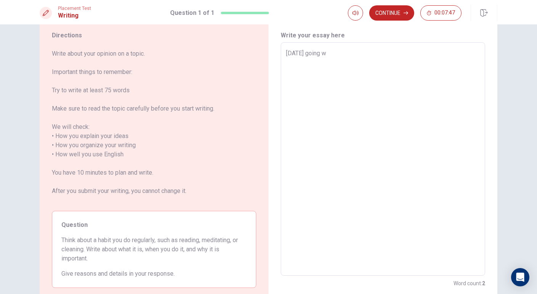
type textarea "x"
type textarea "[DATE] going wo"
type textarea "x"
type textarea "[DATE] going wor"
type textarea "x"
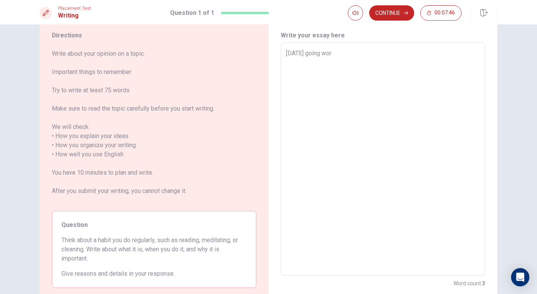
type textarea "[DATE] going work"
type textarea "x"
type textarea "[DATE] going workd"
type textarea "x"
type textarea "[DATE] going work"
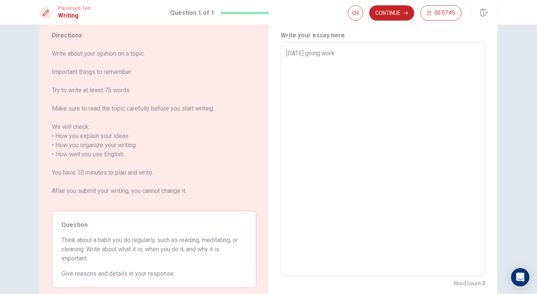
type textarea "x"
type textarea "[DATE] going worke"
type textarea "x"
type textarea "[DATE] going worked"
type textarea "x"
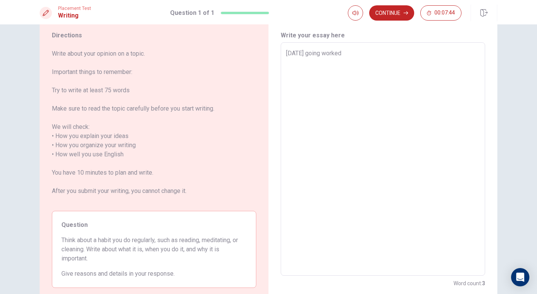
type textarea "[DATE] going worked"
type textarea "x"
type textarea "[DATE] going worked"
type textarea "x"
type textarea "[DATE] going worke"
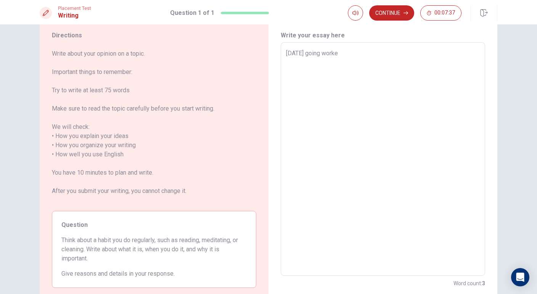
type textarea "x"
type textarea "[DATE] going work"
type textarea "x"
type textarea "[DATE] going worki"
type textarea "x"
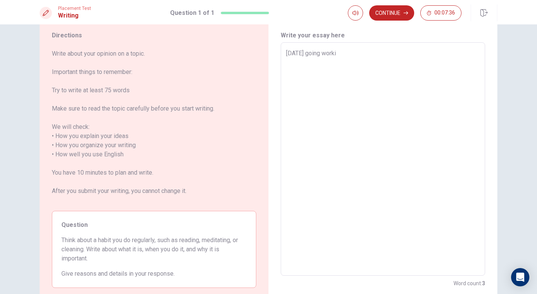
type textarea "[DATE] going workin"
type textarea "x"
type textarea "[DATE] going working"
type textarea "x"
type textarea "[DATE] going working"
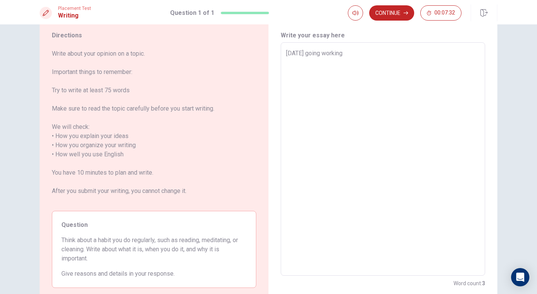
type textarea "x"
type textarea "[DATE] going working a"
type textarea "x"
type textarea "[DATE] going working at"
type textarea "x"
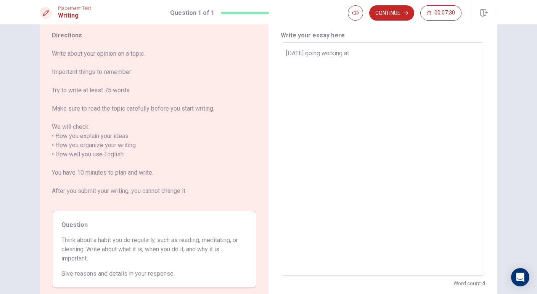
type textarea "[DATE] going working at"
type textarea "x"
type textarea "[DATE] going working at 5"
type textarea "x"
type textarea "[DATE] going working at 5p"
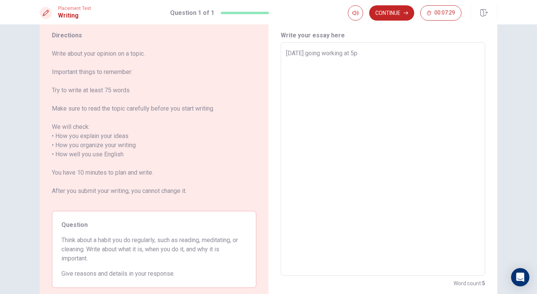
type textarea "x"
type textarea "[DATE] going working at 5pm"
type textarea "x"
type textarea "[DATE] going working at 5pm"
type textarea "x"
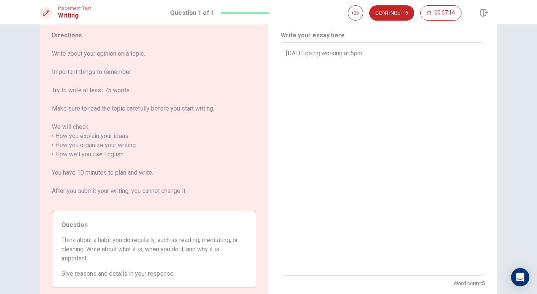
type textarea "[DATE] going working at 5pm"
type textarea "x"
type textarea "[DATE] going working at 5p"
type textarea "x"
type textarea "[DATE] going working at 5"
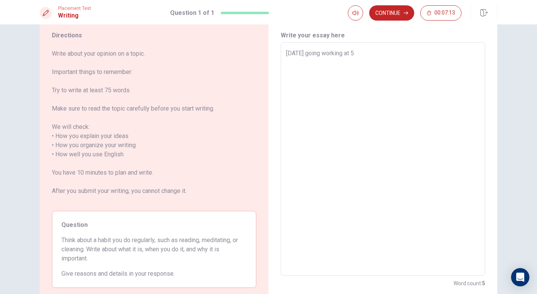
type textarea "x"
type textarea "[DATE] going working at"
type textarea "x"
type textarea "[DATE] going working at"
type textarea "x"
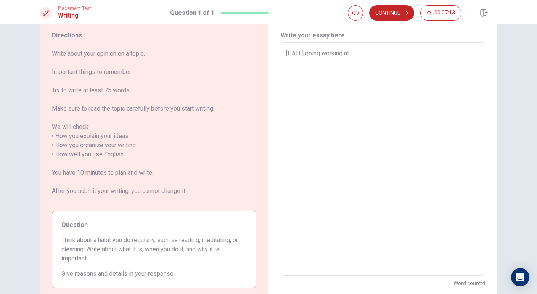
type textarea "[DATE] going working a"
type textarea "x"
type textarea "[DATE] going working"
type textarea "x"
type textarea "[DATE] going working"
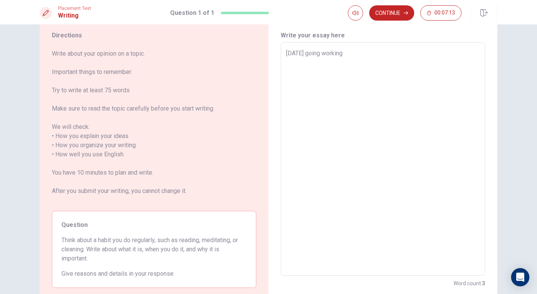
type textarea "x"
type textarea "[DATE] going workin"
type textarea "x"
type textarea "[DATE] going worki"
type textarea "x"
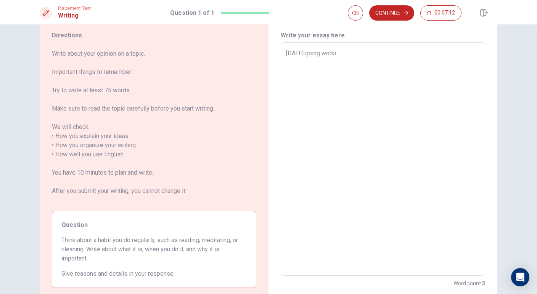
type textarea "[DATE] going work"
type textarea "x"
type textarea "[DATE] going wor"
type textarea "x"
type textarea "[DATE] going wo"
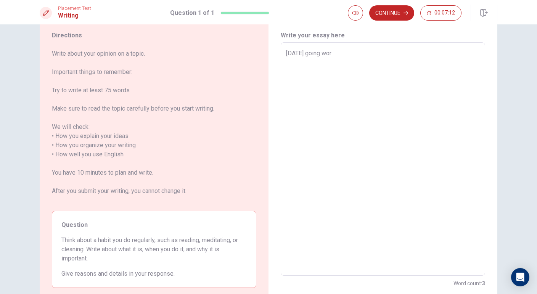
type textarea "x"
type textarea "[DATE] going w"
type textarea "x"
type textarea "[DATE] going"
type textarea "x"
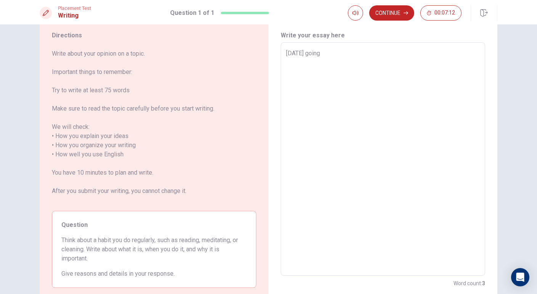
type textarea "[DATE] going"
type textarea "x"
type textarea "[DATE] goin"
type textarea "x"
type textarea "[DATE] goi"
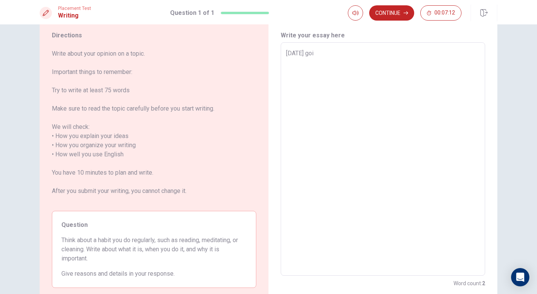
type textarea "x"
type textarea "[DATE] go"
type textarea "x"
type textarea "[DATE] g"
type textarea "x"
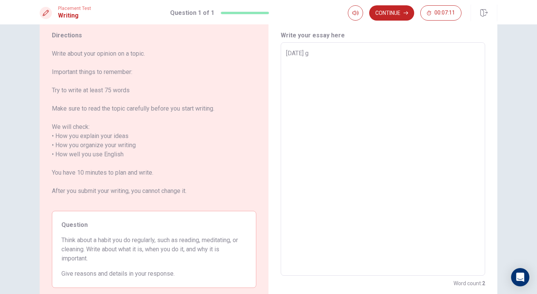
type textarea "[DATE]"
type textarea "x"
type textarea "[DATE]"
type textarea "x"
type textarea "Toda"
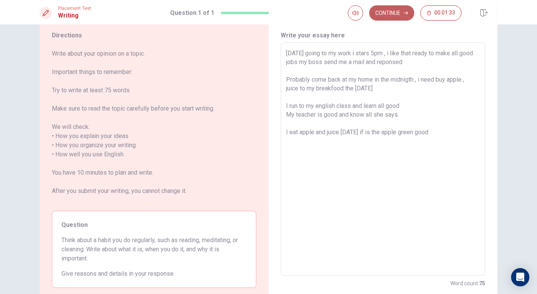
click at [399, 15] on button "Continue" at bounding box center [391, 12] width 45 height 15
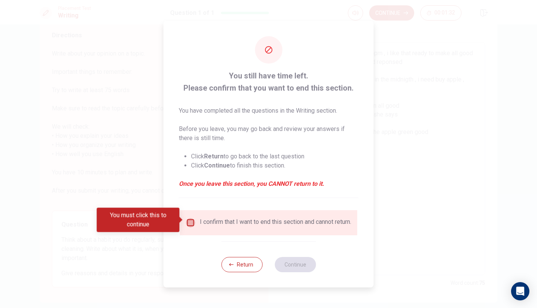
click at [192, 221] on input "You must click this to continue" at bounding box center [190, 222] width 9 height 9
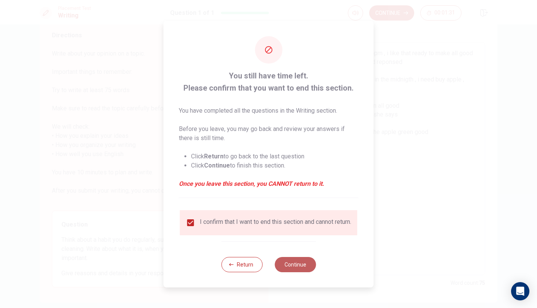
click at [304, 271] on button "Continue" at bounding box center [294, 264] width 41 height 15
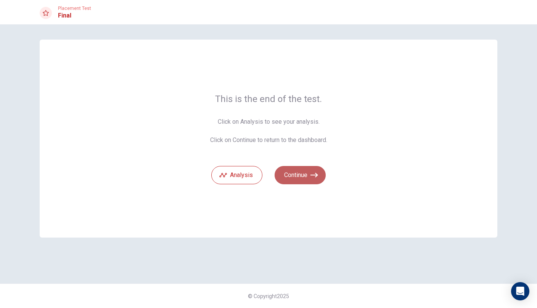
click at [310, 174] on button "Continue" at bounding box center [299, 175] width 51 height 18
